Goal: Task Accomplishment & Management: Complete application form

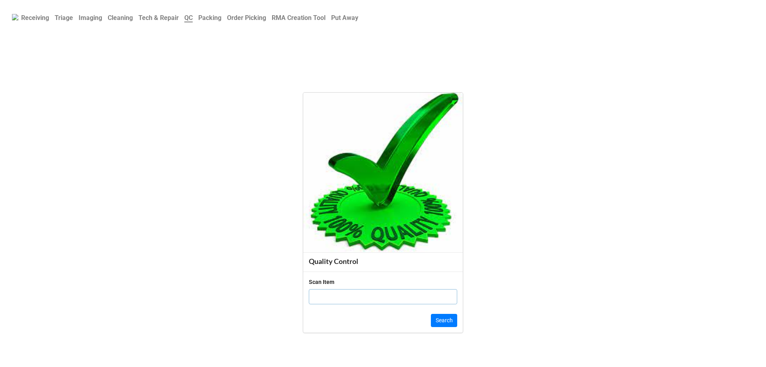
click at [376, 301] on input "text" at bounding box center [383, 296] width 148 height 15
type input "h"
type input "HNJ43Z2"
drag, startPoint x: 430, startPoint y: 311, endPoint x: 439, endPoint y: 317, distance: 10.7
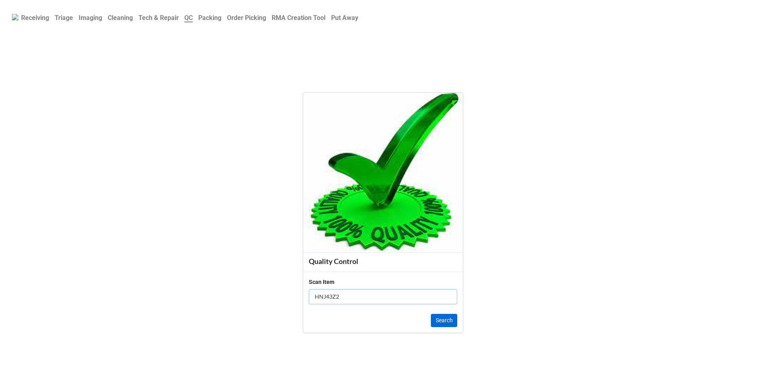
click at [438, 316] on div "Scan Item HNJ43Z2 Search" at bounding box center [383, 301] width 160 height 61
click at [442, 317] on button "Search" at bounding box center [444, 321] width 26 height 14
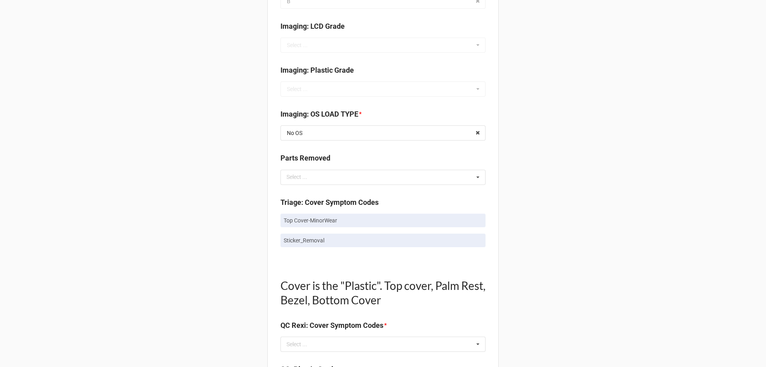
scroll to position [479, 0]
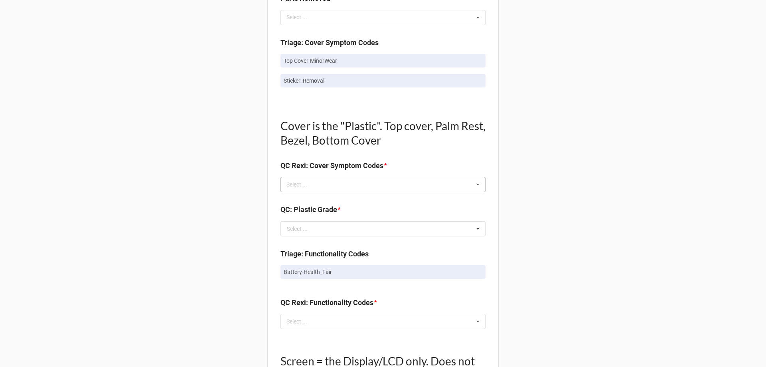
click at [338, 190] on div "Select ... No results found." at bounding box center [383, 184] width 205 height 15
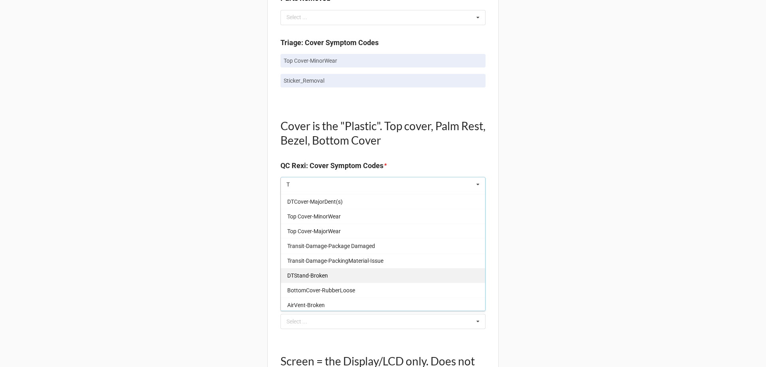
scroll to position [838, 0]
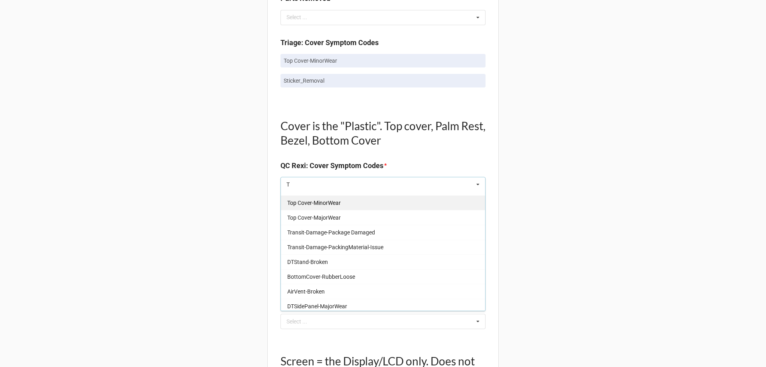
type input "T"
click at [323, 205] on span "Top Cover-MinorWear" at bounding box center [313, 203] width 53 height 6
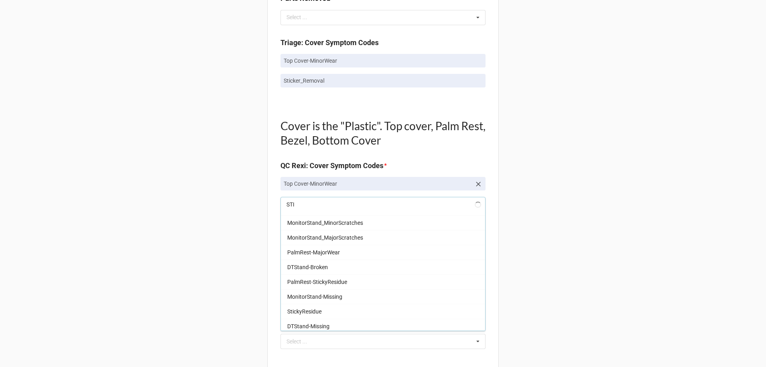
scroll to position [0, 0]
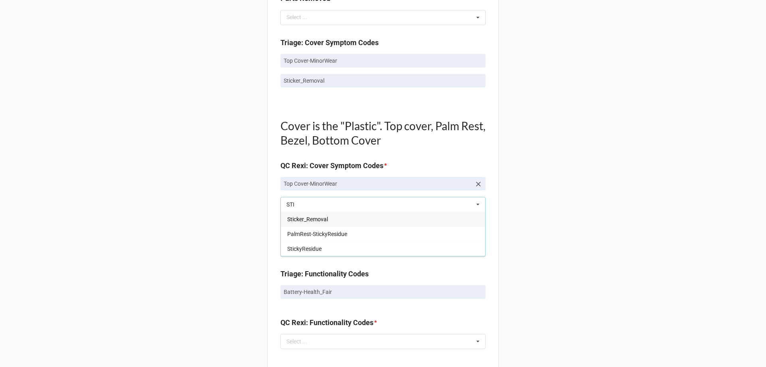
type input "STI"
click at [291, 220] on span "Sticker_Removal" at bounding box center [307, 219] width 41 height 6
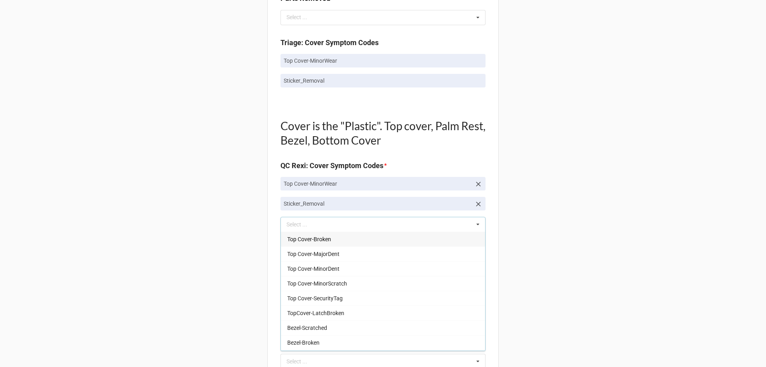
click at [166, 225] on div "Back Receiving Triage Imaging Cleaning Tech & Repair QC Packing Order Picking R…" at bounding box center [383, 229] width 766 height 1416
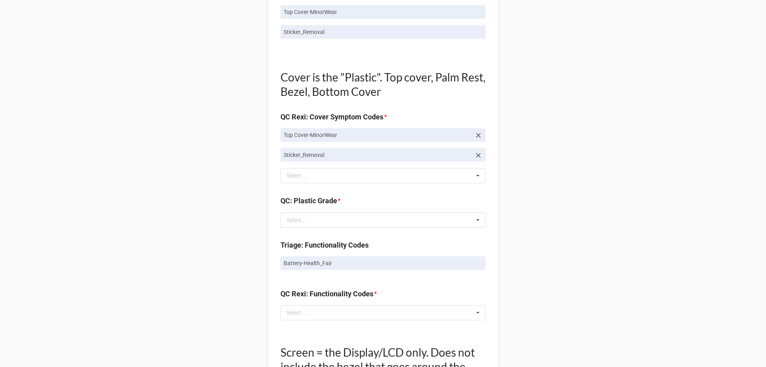
scroll to position [599, 0]
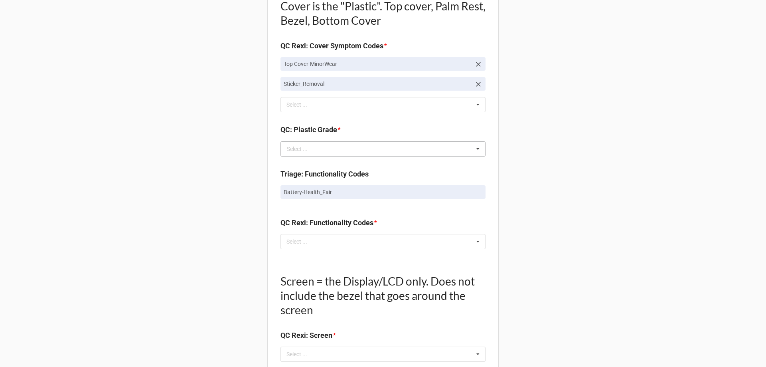
click at [303, 150] on div "Select ..." at bounding box center [297, 149] width 21 height 6
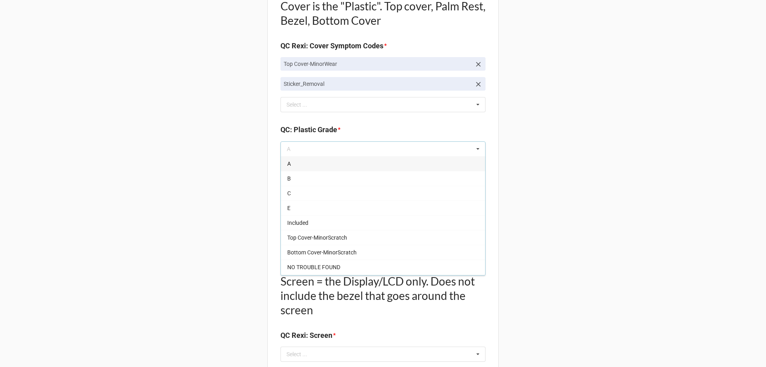
click at [155, 142] on div "Back Receiving Triage Imaging Cleaning Tech & Repair QC Packing Order Picking R…" at bounding box center [383, 109] width 766 height 1416
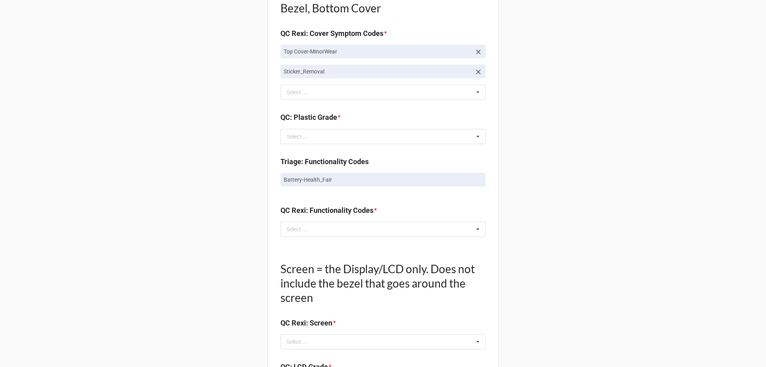
scroll to position [679, 0]
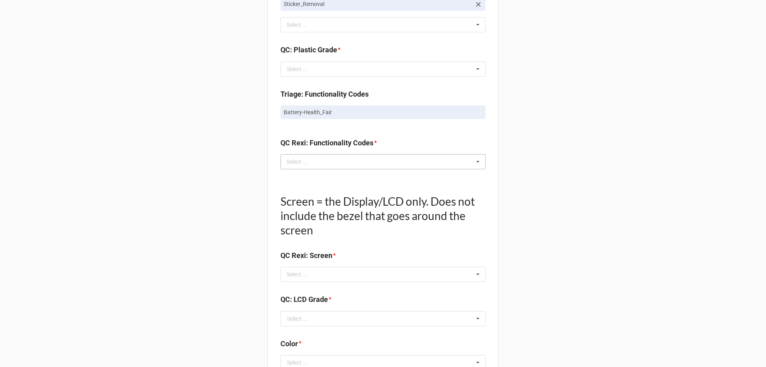
click at [298, 163] on div "Select ..." at bounding box center [302, 161] width 34 height 9
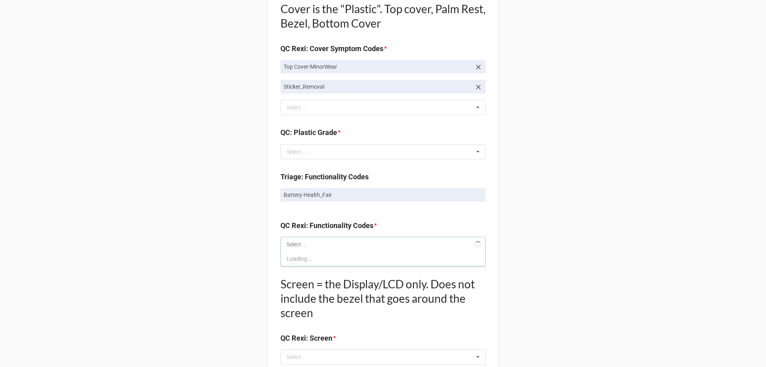
scroll to position [519, 0]
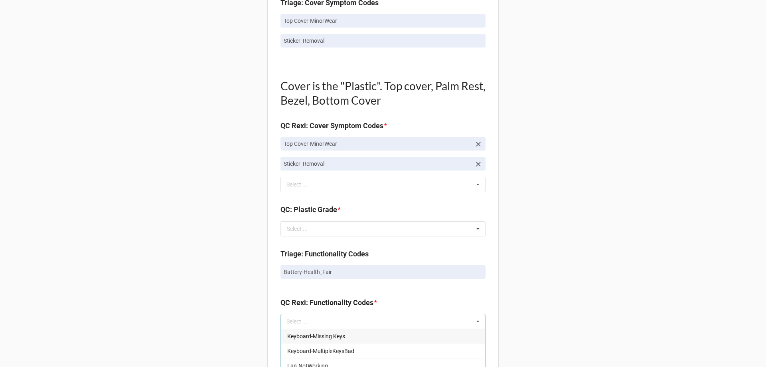
click at [199, 246] on div "Back Receiving Triage Imaging Cleaning Tech & Repair QC Packing Order Picking R…" at bounding box center [383, 189] width 766 height 1416
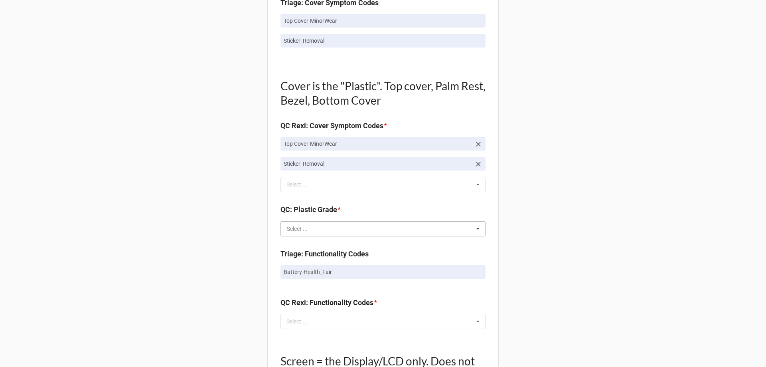
click at [281, 232] on input "text" at bounding box center [383, 229] width 204 height 14
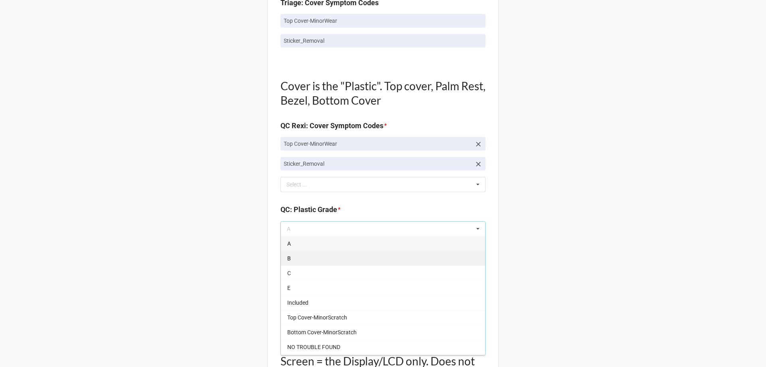
click at [289, 259] on div "B" at bounding box center [383, 258] width 204 height 15
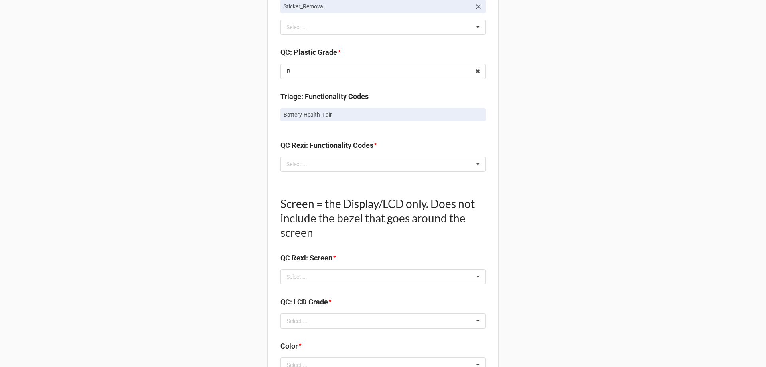
scroll to position [639, 0]
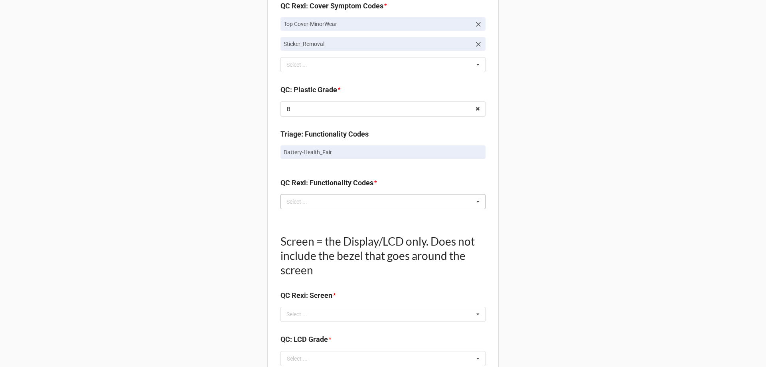
click at [297, 198] on div "Select ..." at bounding box center [302, 201] width 34 height 9
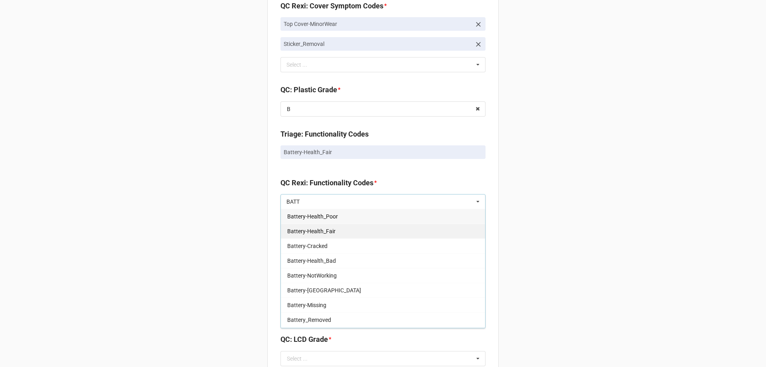
type input "BATT"
click at [297, 230] on span "Battery-Health_Fair" at bounding box center [311, 231] width 48 height 6
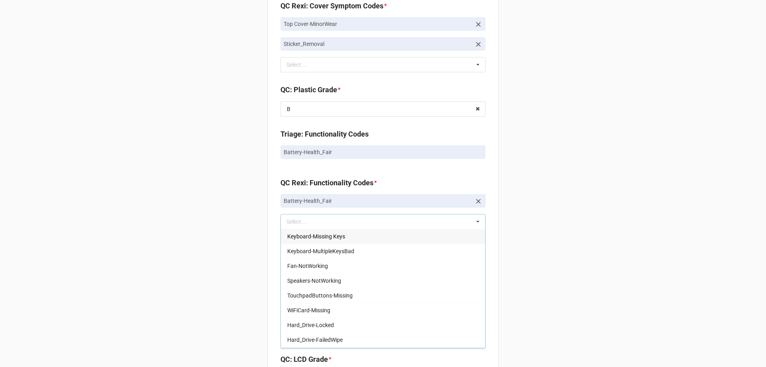
click at [248, 235] on div "Back Receiving Triage Imaging Cleaning Tech & Repair QC Packing Order Picking R…" at bounding box center [383, 79] width 766 height 1436
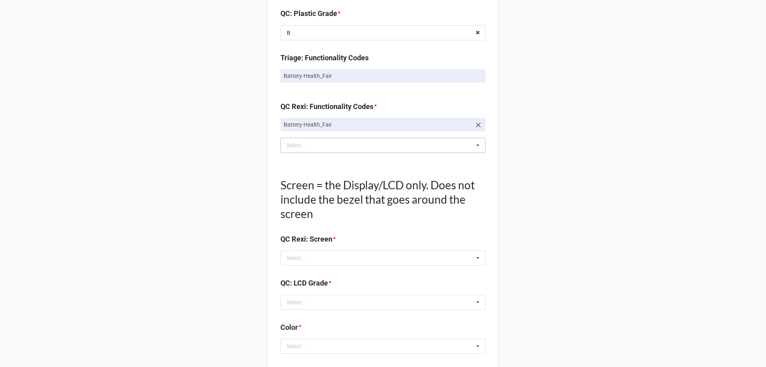
scroll to position [718, 0]
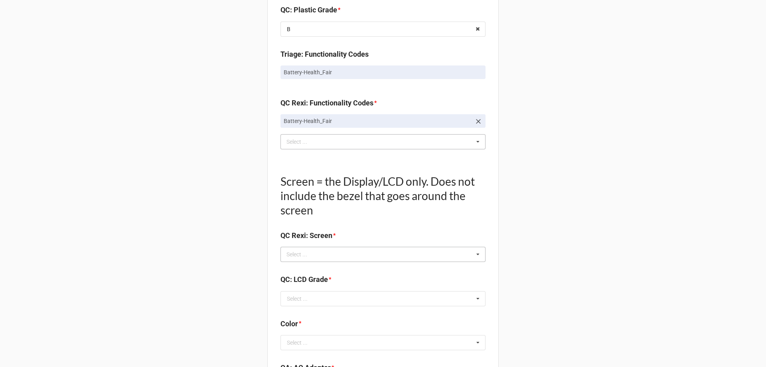
click at [322, 252] on div "Select ... No results found." at bounding box center [383, 254] width 205 height 15
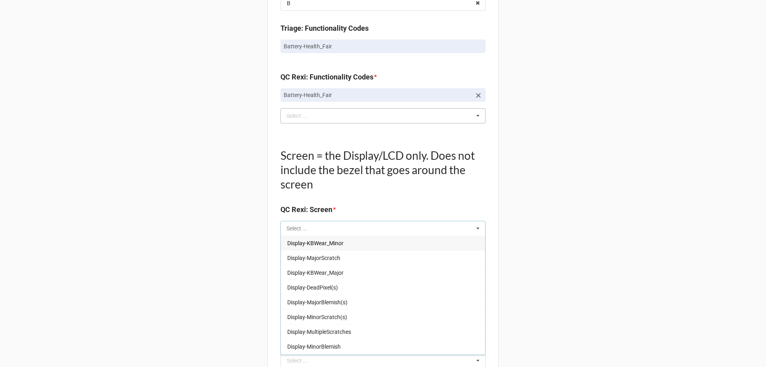
scroll to position [758, 0]
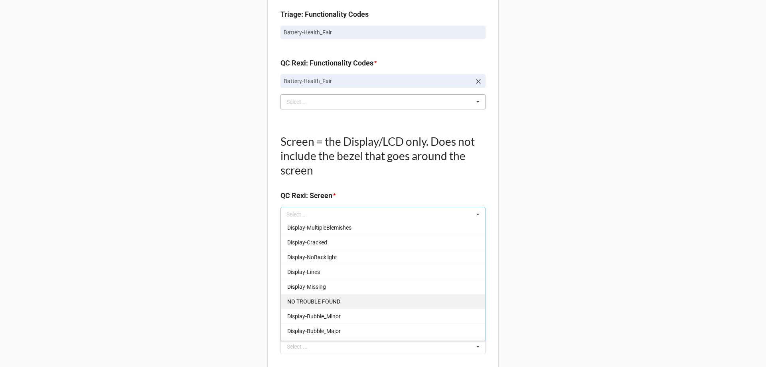
click at [336, 300] on span "NO TROUBLE FOUND" at bounding box center [313, 301] width 53 height 6
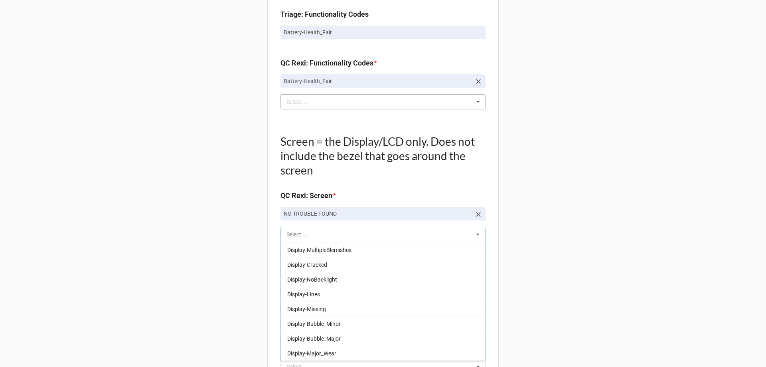
scroll to position [117, 0]
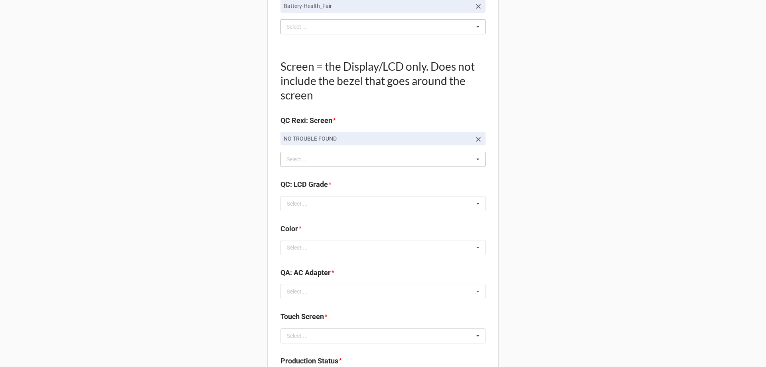
scroll to position [838, 0]
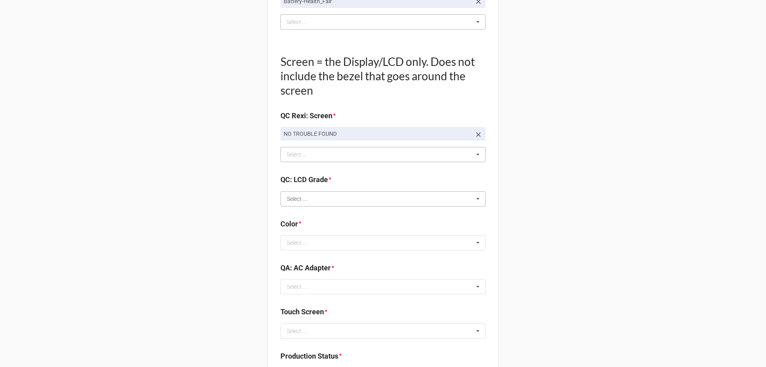
click at [307, 206] on input "text" at bounding box center [383, 199] width 204 height 14
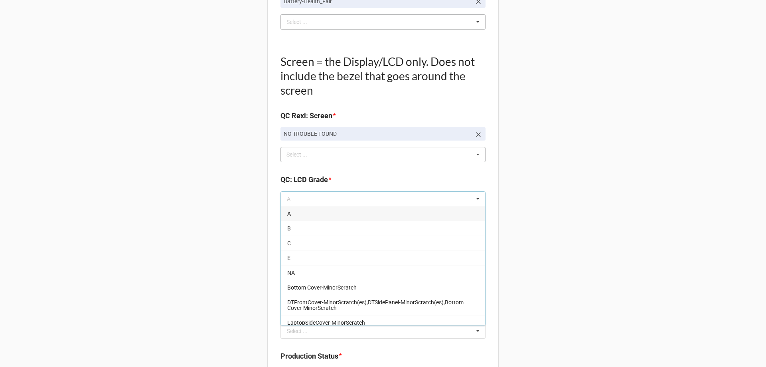
click at [281, 211] on div "A" at bounding box center [383, 213] width 204 height 15
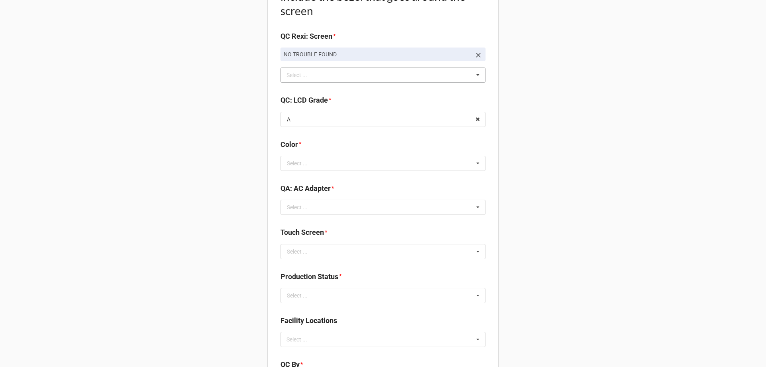
scroll to position [918, 0]
click at [334, 170] on div "Select ... BLACK BLUE Gold PURPLE RED Rose Gold SILVER White GREY" at bounding box center [383, 162] width 205 height 15
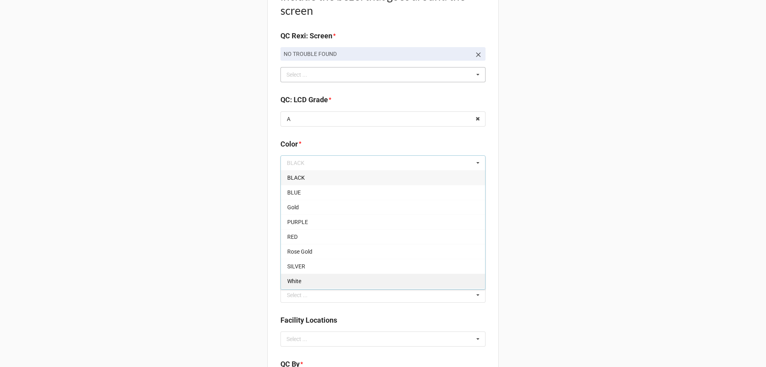
click at [300, 277] on div "White" at bounding box center [383, 280] width 204 height 15
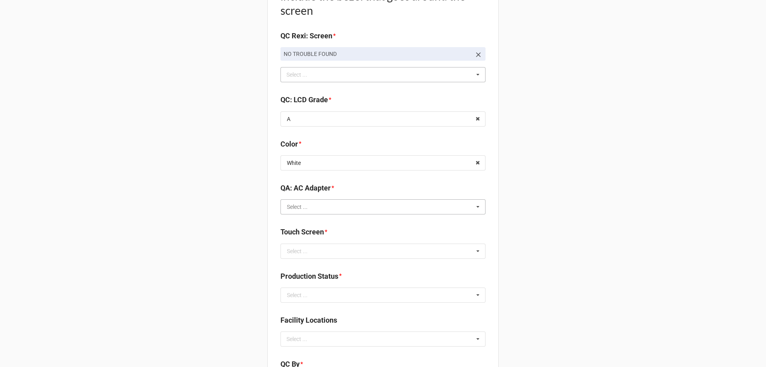
click at [309, 205] on input "text" at bounding box center [383, 207] width 204 height 14
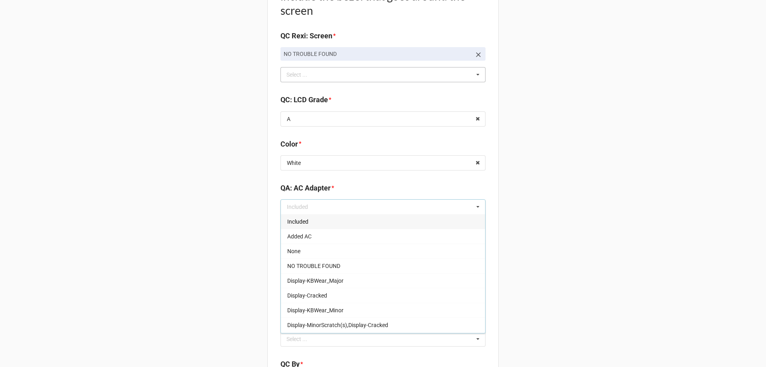
click at [298, 224] on span "Included" at bounding box center [297, 221] width 21 height 6
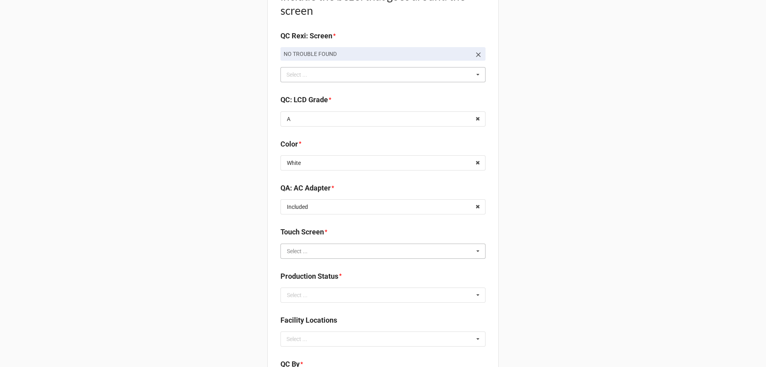
click at [281, 251] on input "text" at bounding box center [383, 251] width 204 height 14
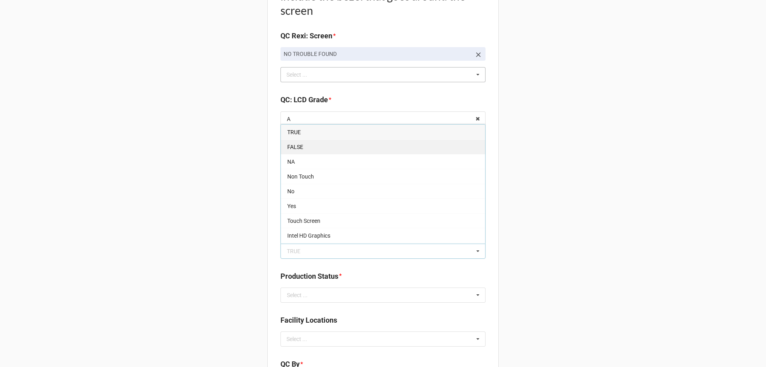
click at [337, 147] on div "FALSE" at bounding box center [383, 146] width 204 height 15
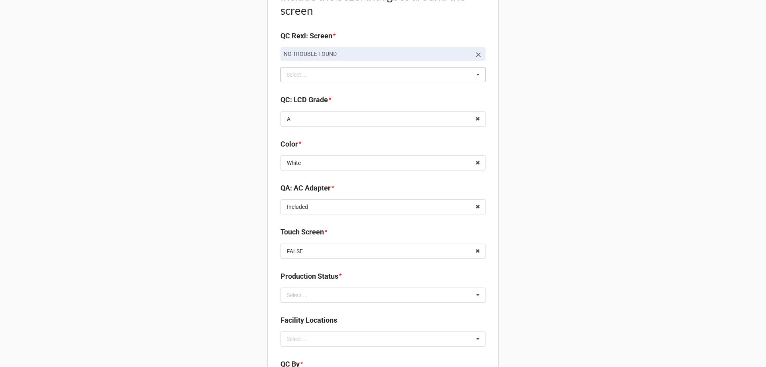
click at [355, 286] on div "Production Status *" at bounding box center [383, 279] width 205 height 17
click at [355, 289] on input "text" at bounding box center [383, 295] width 204 height 14
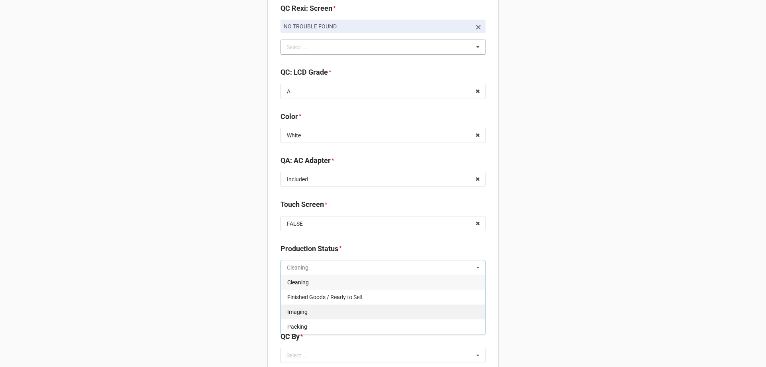
scroll to position [998, 0]
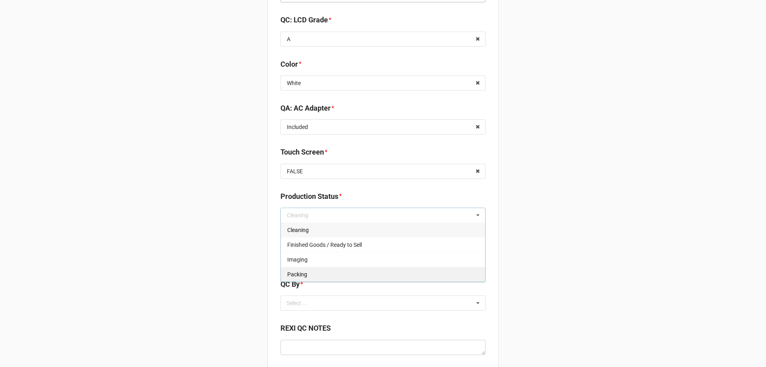
click at [300, 273] on span "Packing" at bounding box center [297, 274] width 20 height 6
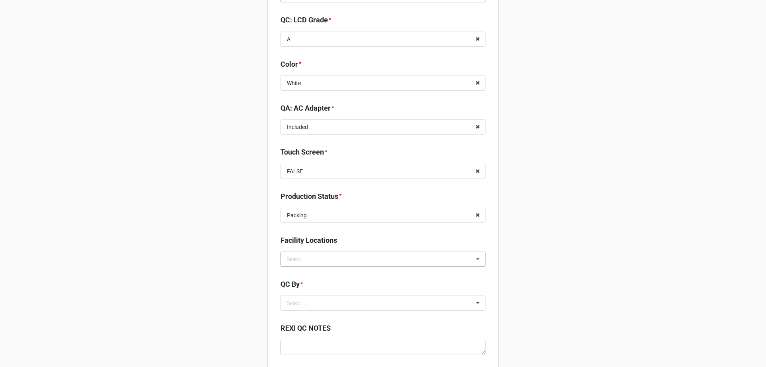
click at [326, 263] on div "Select ... No results found." at bounding box center [383, 258] width 205 height 15
type input "RE"
click at [319, 273] on span "RECV.DLL.PROCESSING" at bounding box center [317, 274] width 60 height 6
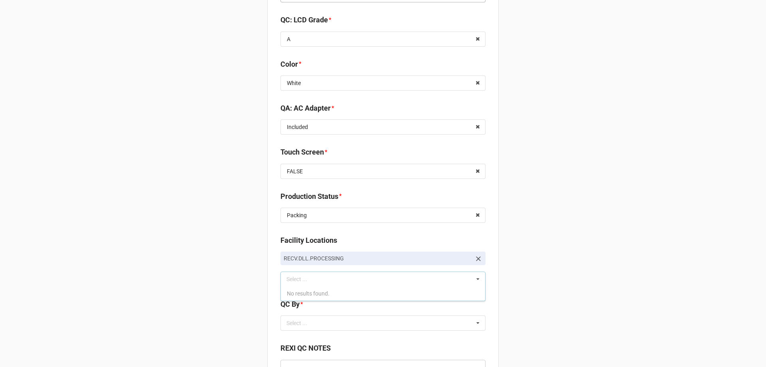
click at [352, 326] on div "Select ... No results found." at bounding box center [383, 322] width 205 height 15
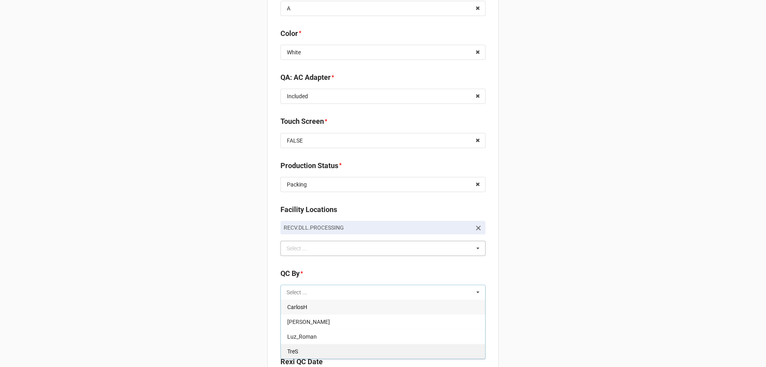
scroll to position [1078, 0]
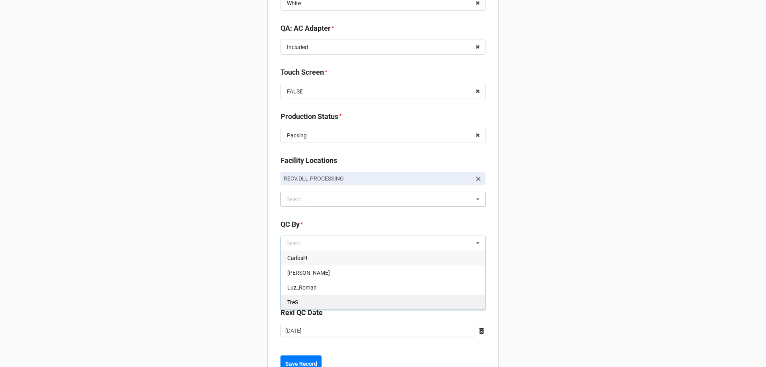
click at [301, 304] on div "TreS" at bounding box center [383, 302] width 204 height 15
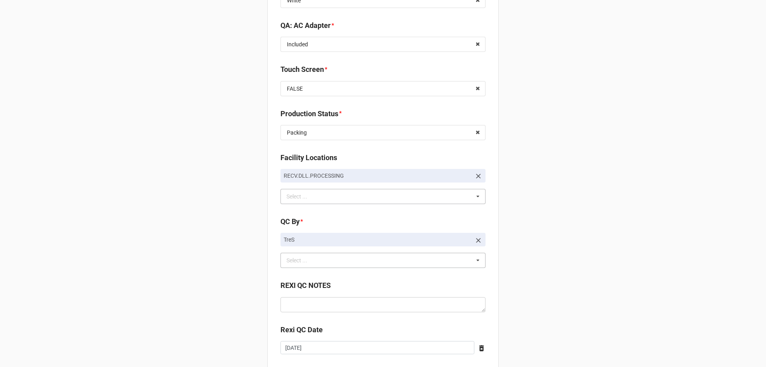
scroll to position [1129, 0]
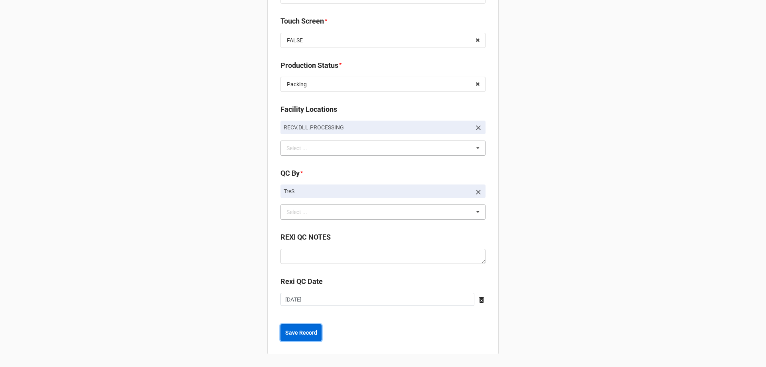
click at [306, 329] on b "Save Record" at bounding box center [301, 333] width 32 height 8
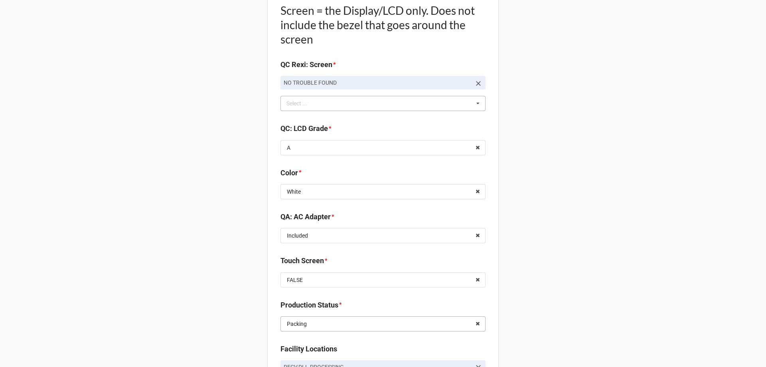
scroll to position [0, 0]
